Goal: Information Seeking & Learning: Learn about a topic

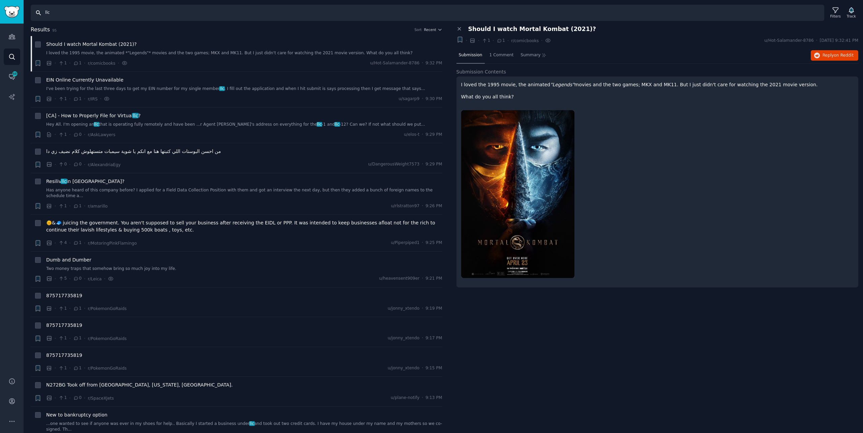
click at [376, 10] on input "llc" at bounding box center [428, 13] width 794 height 16
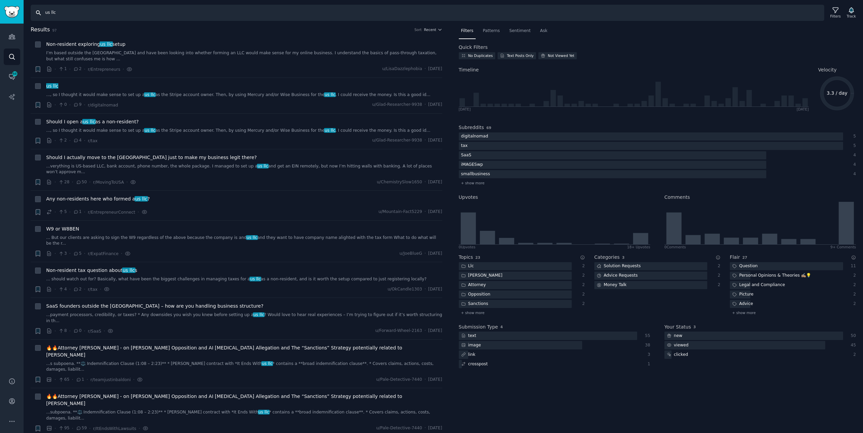
click at [376, 10] on input "us llc" at bounding box center [428, 13] width 794 height 16
click at [130, 47] on div "Non-resident exploring us llc setup" at bounding box center [244, 44] width 396 height 7
click at [122, 48] on div "Non-resident exploring us llc setup" at bounding box center [244, 44] width 396 height 7
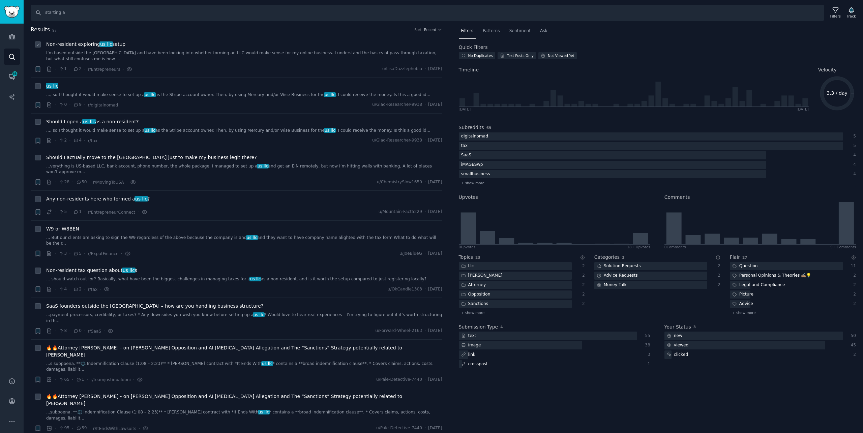
click at [117, 46] on span "Non-resident exploring us llc setup" at bounding box center [85, 44] width 79 height 7
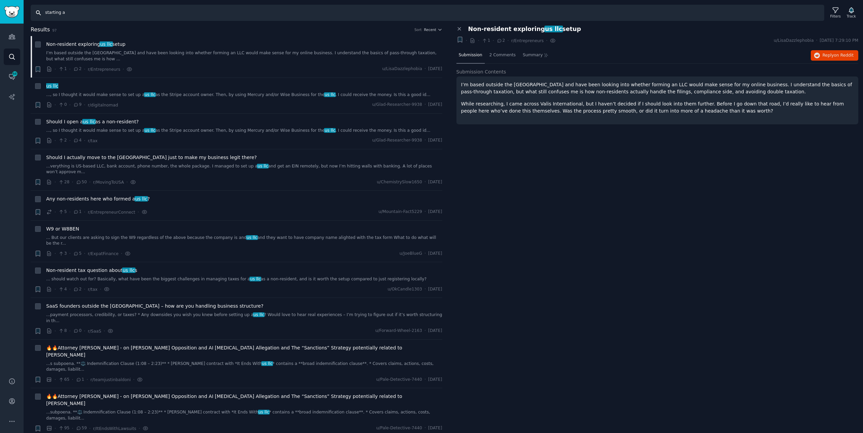
drag, startPoint x: 145, startPoint y: 19, endPoint x: 147, endPoint y: 15, distance: 4.3
click at [146, 18] on input "starting a" at bounding box center [428, 13] width 794 height 16
click at [147, 15] on input "starting a" at bounding box center [428, 13] width 794 height 16
type input "starting a business"
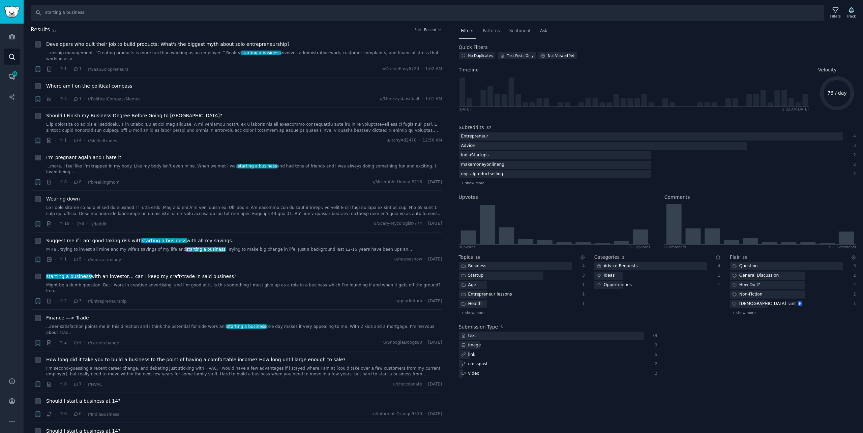
click at [158, 164] on link "...more. I feel like I’m trapped in my body. Like my body isn’t even mine. When…" at bounding box center [244, 170] width 396 height 12
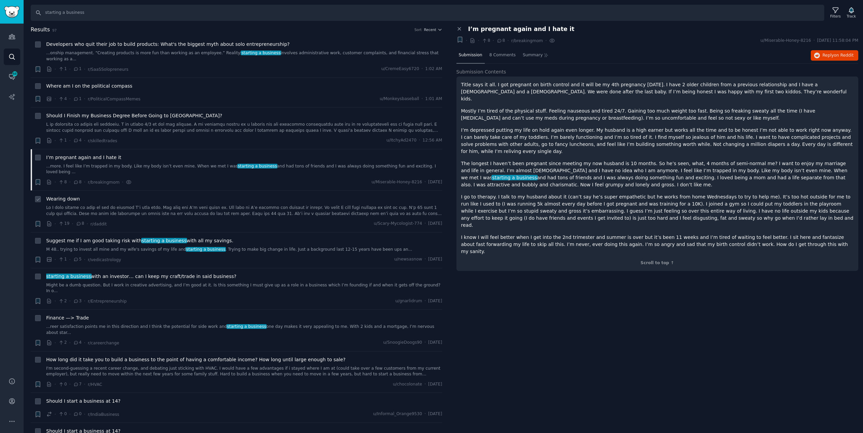
click at [114, 196] on div "Wearing down" at bounding box center [244, 199] width 396 height 7
click at [72, 196] on span "Wearing down" at bounding box center [63, 199] width 34 height 7
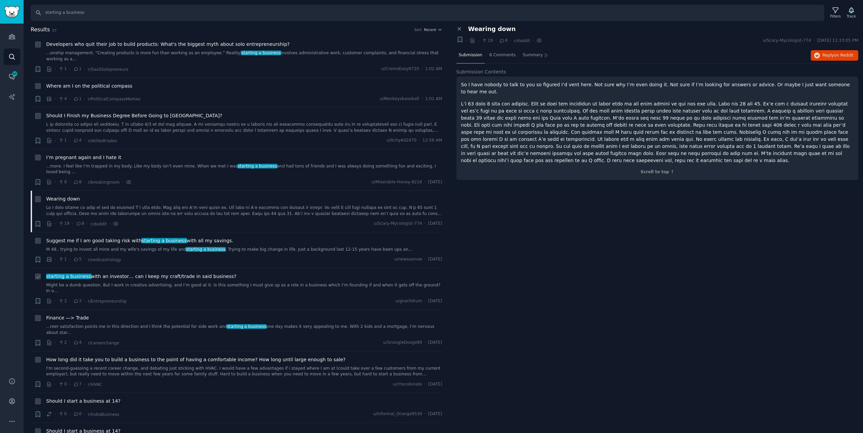
click at [131, 283] on link "Might be a dumb question. But I work in creative advertising, and I’m good at i…" at bounding box center [244, 289] width 396 height 12
